Goal: Find contact information: Find contact information

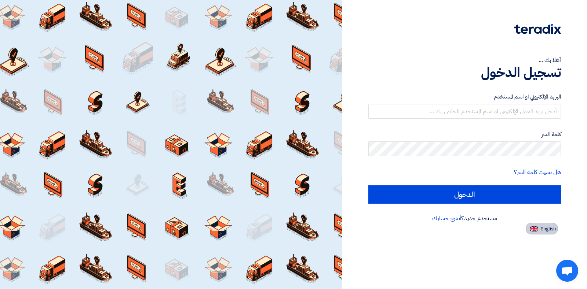
click at [535, 230] on img at bounding box center [534, 229] width 8 height 6
type input "Sign in"
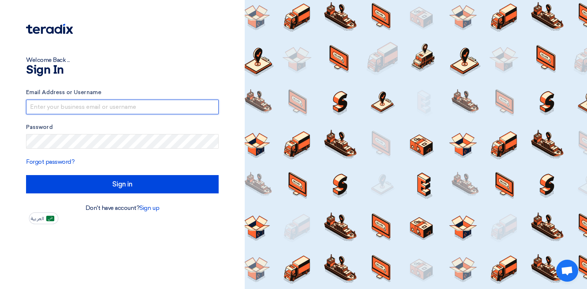
click at [83, 111] on input "text" at bounding box center [122, 107] width 193 height 15
type input "[PERSON_NAME][EMAIL_ADDRESS][PERSON_NAME][DOMAIN_NAME]"
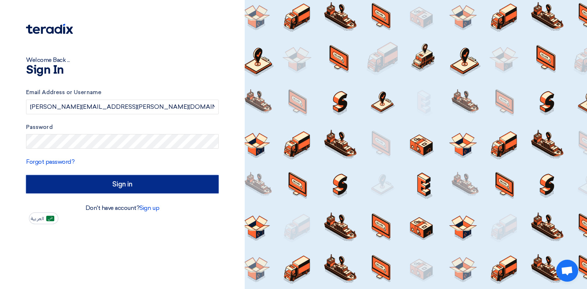
click at [142, 188] on input "Sign in" at bounding box center [122, 184] width 193 height 18
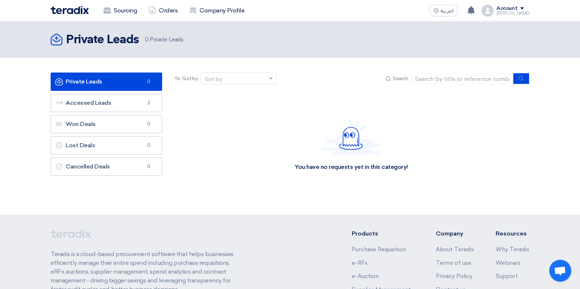
click at [98, 92] on ul "Private Leads Private Leads 0 Accessed Leads Accessed Leads 2 Won Deals Won Dea…" at bounding box center [107, 124] width 112 height 103
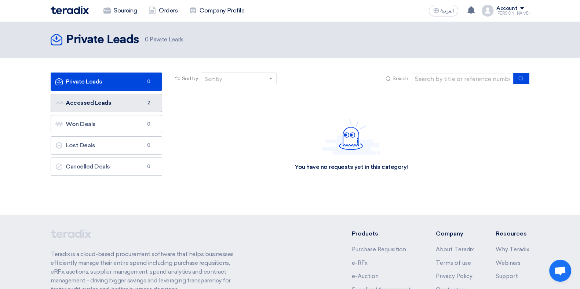
click at [92, 106] on link "Accessed Leads Accessed Leads 2" at bounding box center [107, 103] width 112 height 18
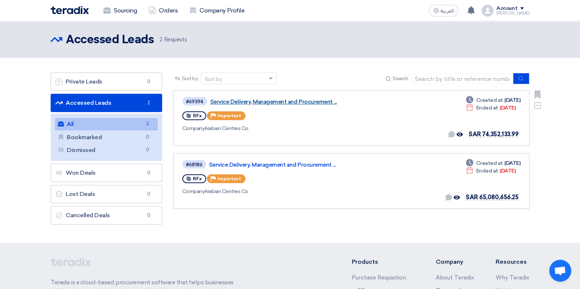
click at [262, 101] on link "Service Delivery, Management and Procurement ..." at bounding box center [301, 102] width 183 height 7
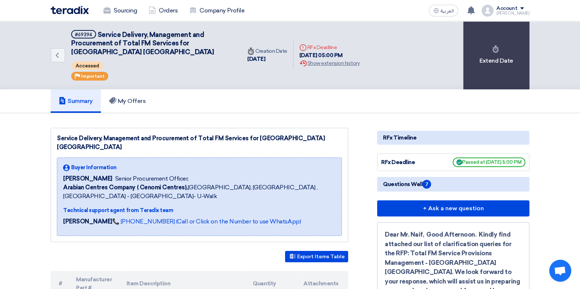
click at [229, 207] on div "Technical support agent from Teradix team [PERSON_NAME] 📞 [PHONE_NUMBER] (Call …" at bounding box center [199, 218] width 273 height 23
click at [227, 218] on link "📞 [PHONE_NUMBER] (Call or Click on the Number to use WhatsApp)" at bounding box center [206, 221] width 189 height 7
